Goal: Transaction & Acquisition: Obtain resource

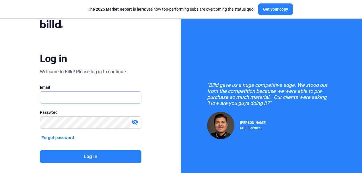
type input "[PERSON_NAME][EMAIL_ADDRESS][DOMAIN_NAME]"
click at [86, 153] on button "Log in" at bounding box center [90, 156] width 101 height 13
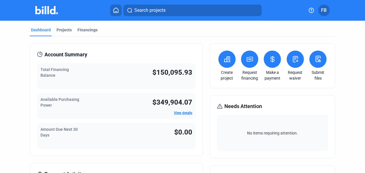
click at [96, 103] on div "Available Purchasing Power $349,904.07 View details" at bounding box center [116, 106] width 159 height 26
click at [66, 29] on div "Projects" at bounding box center [63, 30] width 15 height 6
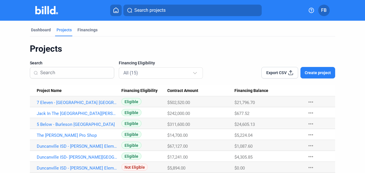
click at [313, 72] on span "Create project" at bounding box center [317, 73] width 26 height 6
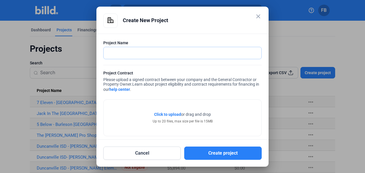
click at [187, 53] on input "text" at bounding box center [182, 53] width 158 height 12
click at [257, 16] on mat-icon "close" at bounding box center [258, 16] width 7 height 7
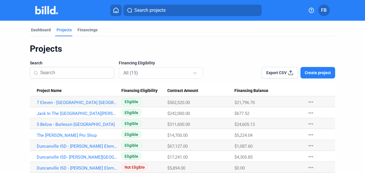
click at [84, 30] on div "Financings" at bounding box center [87, 30] width 20 height 6
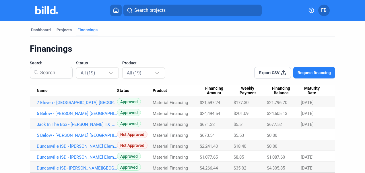
click at [311, 75] on button "Request financing" at bounding box center [314, 72] width 42 height 11
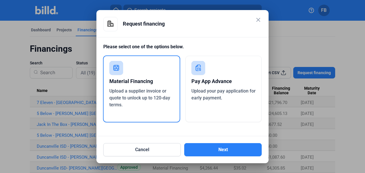
click at [153, 78] on div "Material Financing" at bounding box center [141, 81] width 64 height 13
click at [234, 92] on span "Upload your pay application for early payment." at bounding box center [223, 94] width 64 height 12
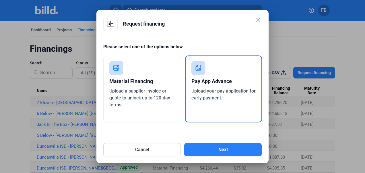
click at [222, 148] on button "Next" at bounding box center [222, 149] width 77 height 13
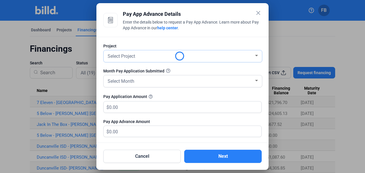
click at [166, 55] on div "Select Project" at bounding box center [179, 56] width 147 height 8
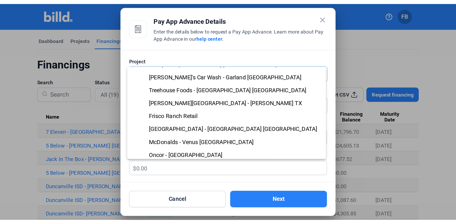
scroll to position [81, 0]
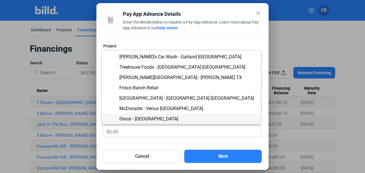
click at [159, 117] on span "Oncor - [GEOGRAPHIC_DATA]" at bounding box center [181, 119] width 150 height 10
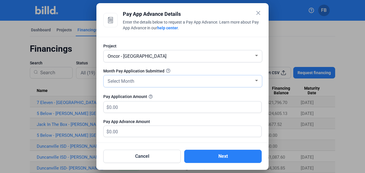
click at [160, 81] on div "Select Month" at bounding box center [179, 81] width 147 height 8
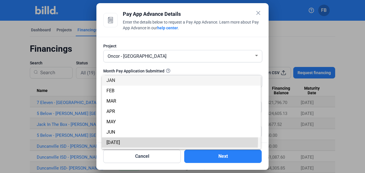
click at [116, 140] on span "[DATE]" at bounding box center [181, 142] width 150 height 10
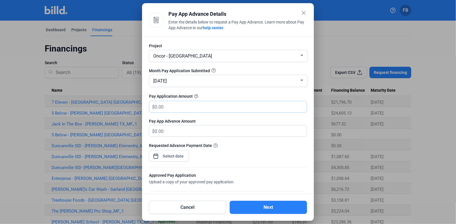
click at [182, 107] on input "text" at bounding box center [231, 106] width 152 height 11
type input "3"
type input "3.00"
type input "39"
type input "39.00"
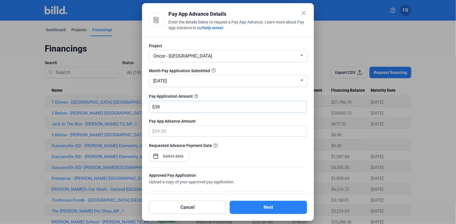
type input "395"
type input "395.00"
type input "395.5"
type input "395.50"
type input "395.55"
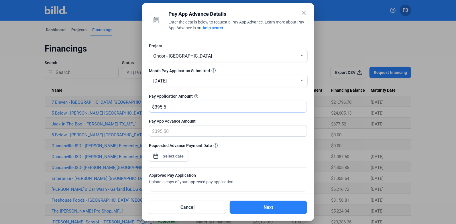
type input "395.55"
click at [163, 107] on input "395.55" at bounding box center [231, 106] width 152 height 11
type input "395.5"
type input "395.50"
type input "395."
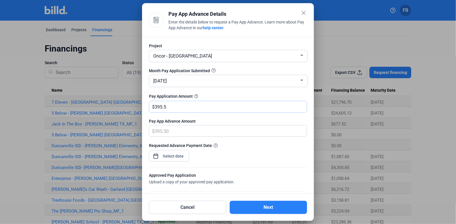
type input "395.00"
type input "3955"
type input "3,955.00"
type input "3,9555"
type input "39,555.00"
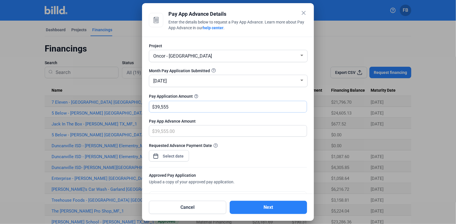
type input "39,5550"
type input "395,550.00"
type input "395,550"
click at [187, 154] on div at bounding box center [169, 155] width 40 height 13
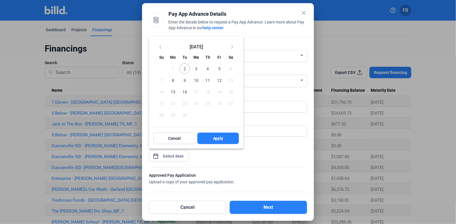
click at [184, 70] on span "2" at bounding box center [185, 68] width 10 height 10
click at [221, 139] on span "Apply" at bounding box center [218, 139] width 10 height 6
type input "[DATE]"
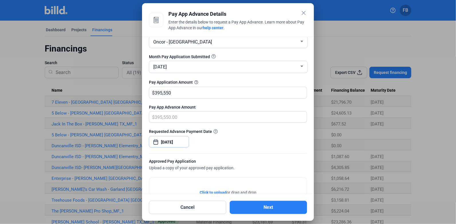
scroll to position [28, 0]
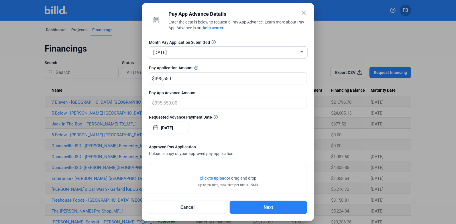
click at [212, 172] on span "Click to upload" at bounding box center [213, 178] width 27 height 5
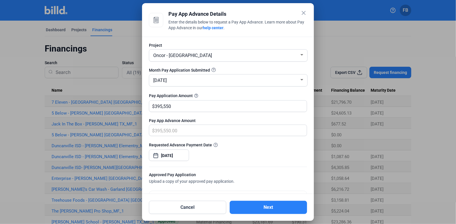
scroll to position [0, 0]
click at [270, 172] on button "Next" at bounding box center [268, 207] width 77 height 13
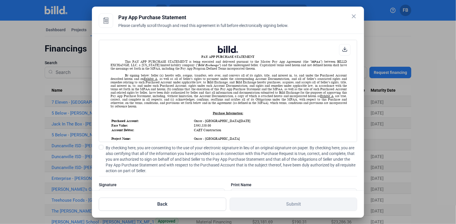
click at [101, 149] on span at bounding box center [101, 147] width 5 height 5
click at [0, 0] on input "By checking here, you are consenting to the use of your electronic signature in…" at bounding box center [0, 0] width 0 height 0
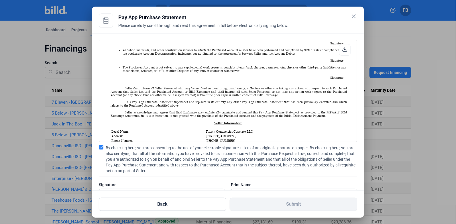
scroll to position [229, 0]
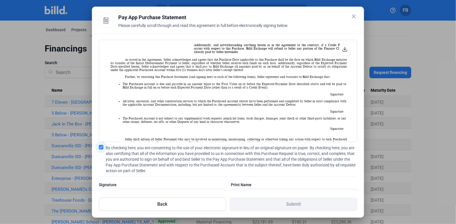
click at [100, 147] on span at bounding box center [101, 147] width 5 height 5
click at [0, 0] on input "By checking here, you are consenting to the use of your electronic signature in…" at bounding box center [0, 0] width 0 height 0
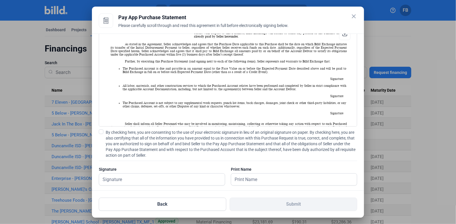
scroll to position [23, 0]
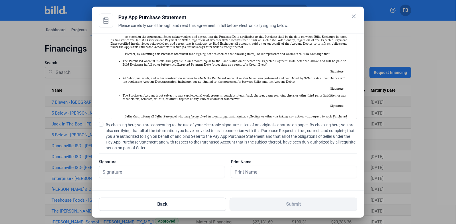
click at [350, 19] on div "Pay App Purchase Statement" at bounding box center [237, 17] width 239 height 8
click at [351, 17] on mat-icon "close" at bounding box center [354, 16] width 7 height 7
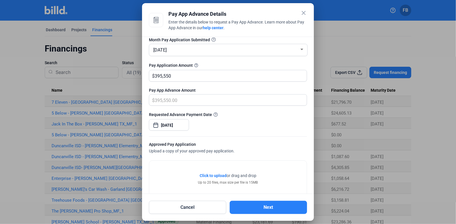
scroll to position [97, 0]
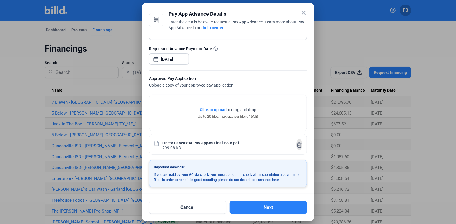
click at [297, 145] on icon at bounding box center [300, 145] width 6 height 6
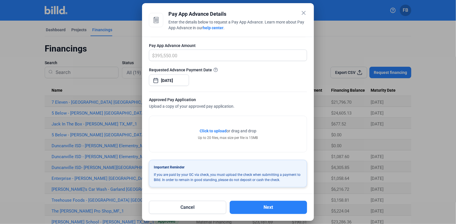
click at [210, 130] on span "Click to upload" at bounding box center [213, 131] width 27 height 5
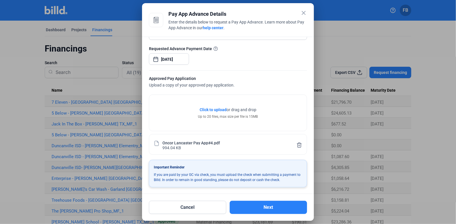
click at [273, 172] on button "Next" at bounding box center [268, 207] width 77 height 13
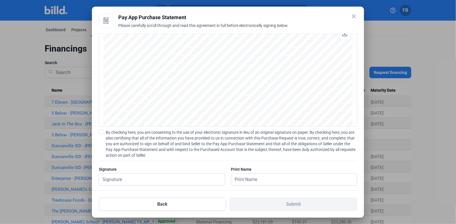
scroll to position [23, 0]
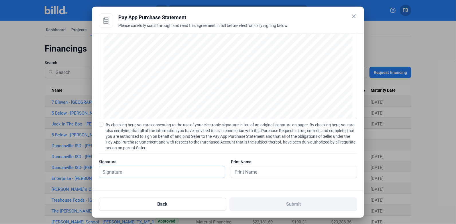
click at [177, 172] on input "text" at bounding box center [159, 172] width 120 height 12
type input "[PERSON_NAME]"
click at [271, 171] on input "text" at bounding box center [294, 172] width 126 height 12
type input "[PERSON_NAME]"
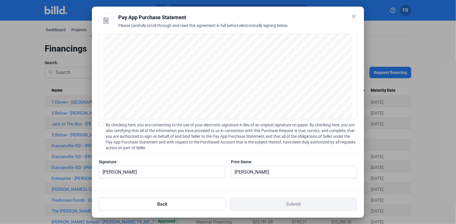
click at [100, 123] on span at bounding box center [101, 124] width 5 height 5
click at [0, 0] on input "By checking here, you are consenting to the use of your electronic signature in…" at bounding box center [0, 0] width 0 height 0
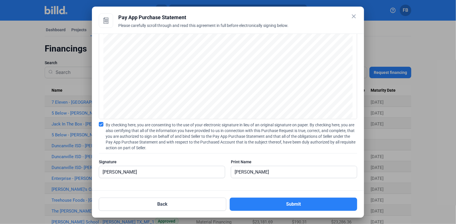
click at [273, 172] on button "Submit" at bounding box center [294, 204] width 128 height 13
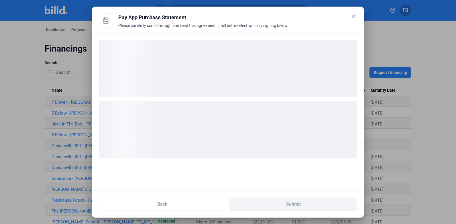
scroll to position [0, 0]
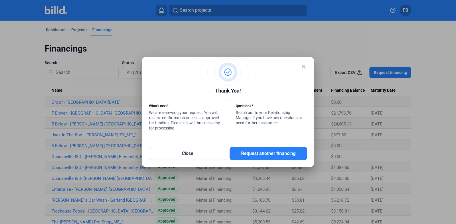
click at [195, 157] on button "Close" at bounding box center [187, 153] width 77 height 13
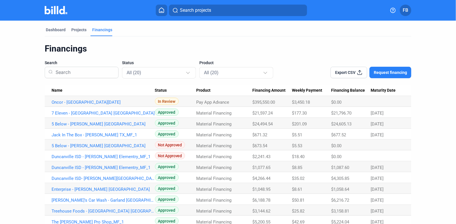
click at [60, 28] on div "Dashboard" at bounding box center [56, 30] width 20 height 6
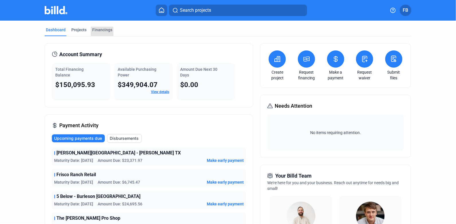
click at [93, 33] on div "Financings" at bounding box center [102, 31] width 22 height 9
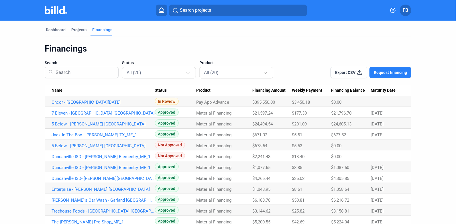
click at [361, 72] on span "Request financing" at bounding box center [390, 73] width 33 height 6
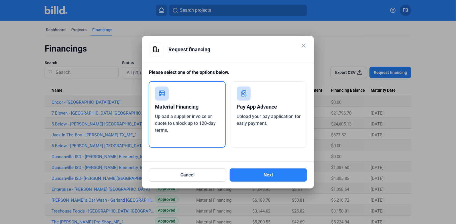
click at [307, 48] on mat-icon "close" at bounding box center [303, 45] width 7 height 7
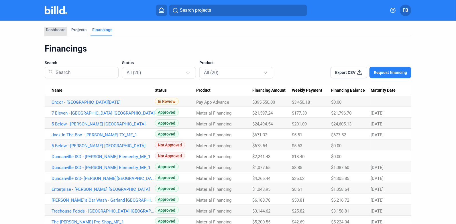
click at [53, 27] on div "Dashboard" at bounding box center [56, 30] width 20 height 6
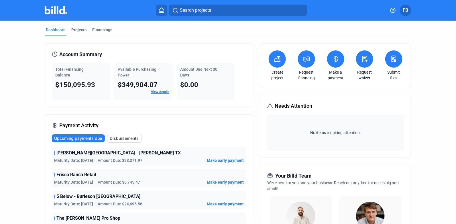
drag, startPoint x: 163, startPoint y: 82, endPoint x: 116, endPoint y: 81, distance: 46.5
click at [118, 81] on div "$349,904.07" at bounding box center [144, 84] width 52 height 9
copy span "$349,904.07"
